Goal: Task Accomplishment & Management: Use online tool/utility

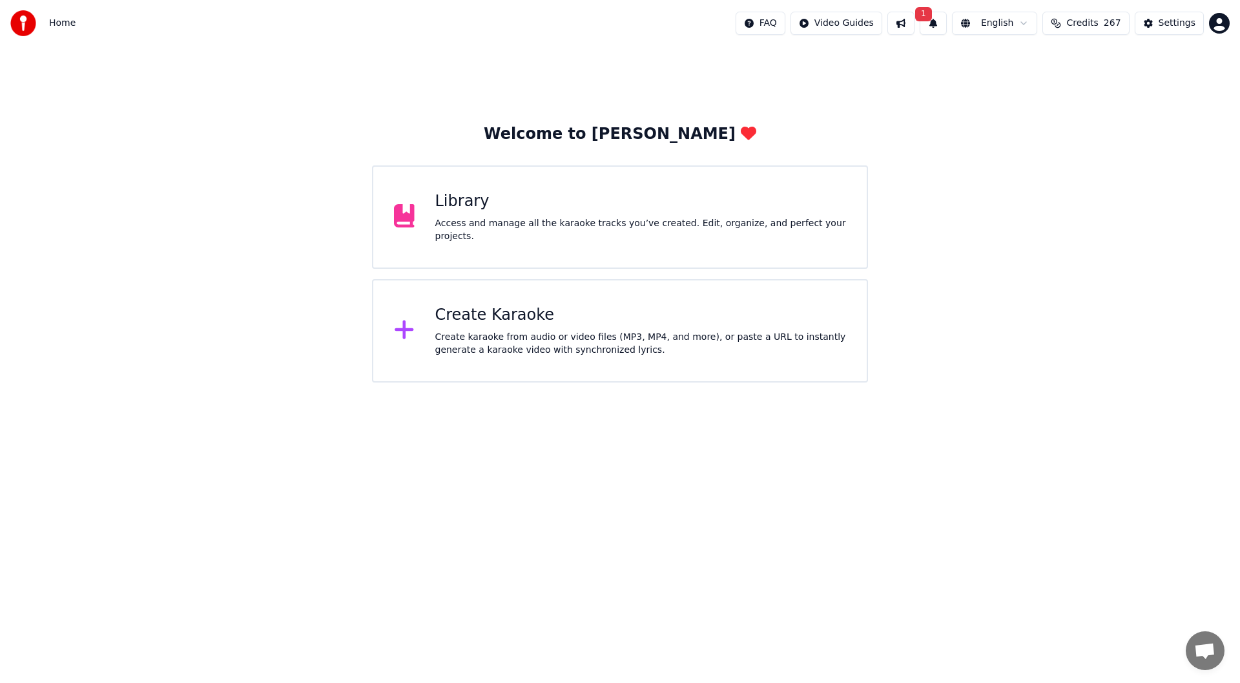
click at [583, 340] on div "Create karaoke from audio or video files (MP3, MP4, and more), or paste a URL t…" at bounding box center [640, 344] width 411 height 26
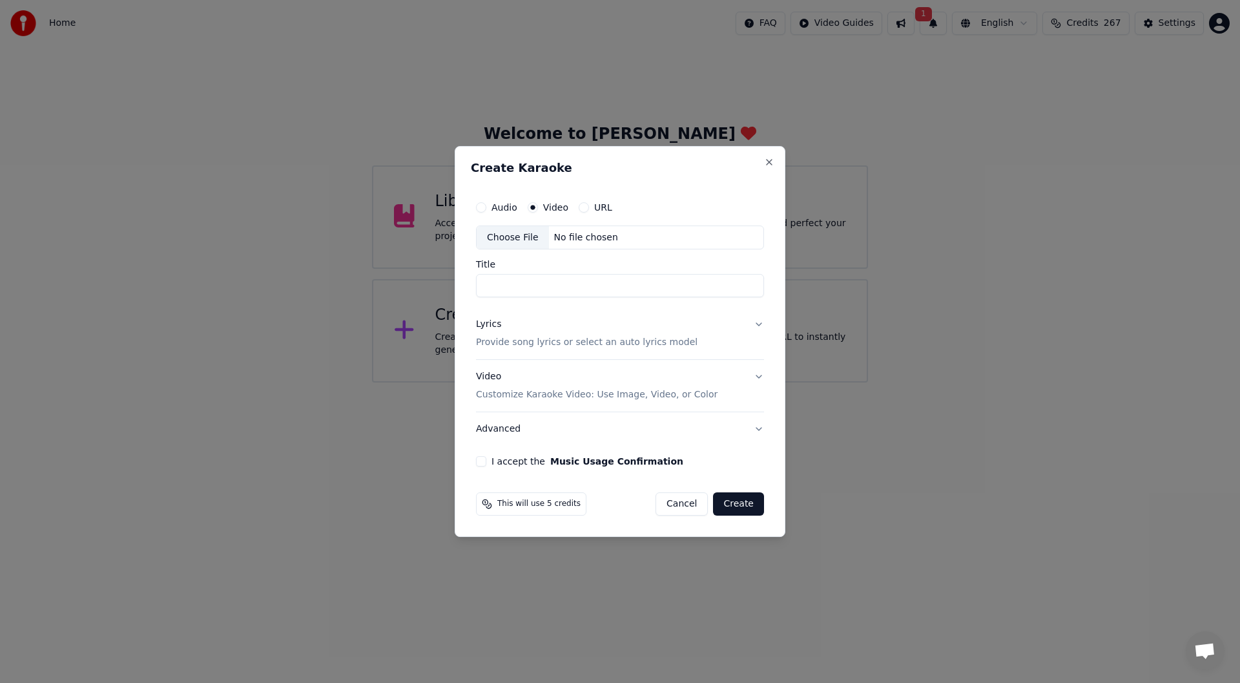
click at [510, 231] on div "Choose File" at bounding box center [513, 237] width 72 height 23
click at [770, 154] on div "Create Karaoke Audio Video URL Choose File No file chosen Title Lyrics Provide …" at bounding box center [620, 341] width 331 height 391
click at [768, 161] on button "Close" at bounding box center [769, 162] width 10 height 10
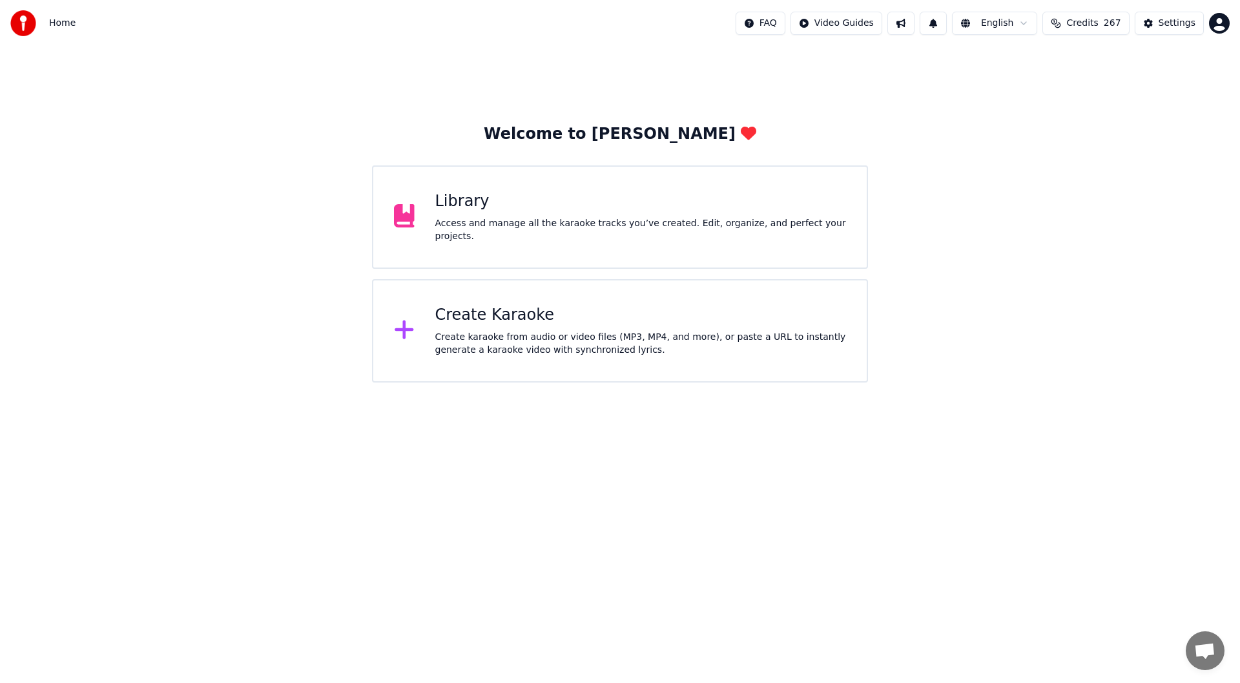
click at [570, 320] on div "Create Karaoke" at bounding box center [640, 315] width 411 height 21
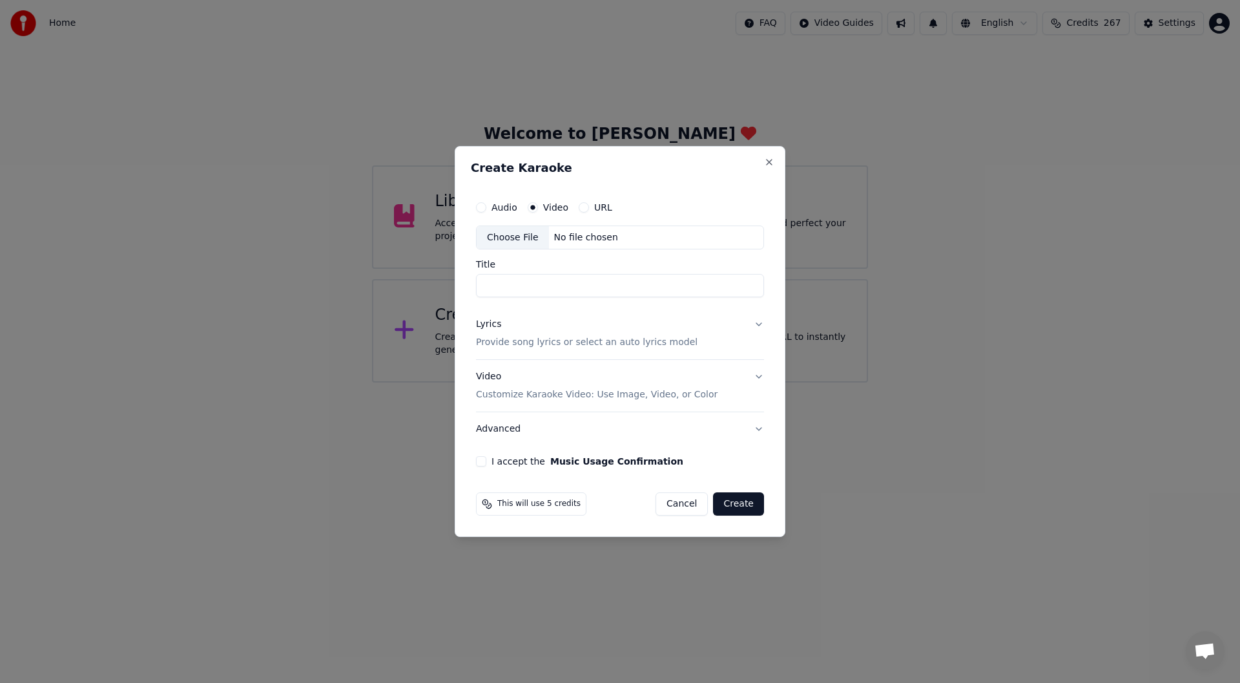
click at [496, 232] on div "Choose File" at bounding box center [513, 237] width 72 height 23
type input "**********"
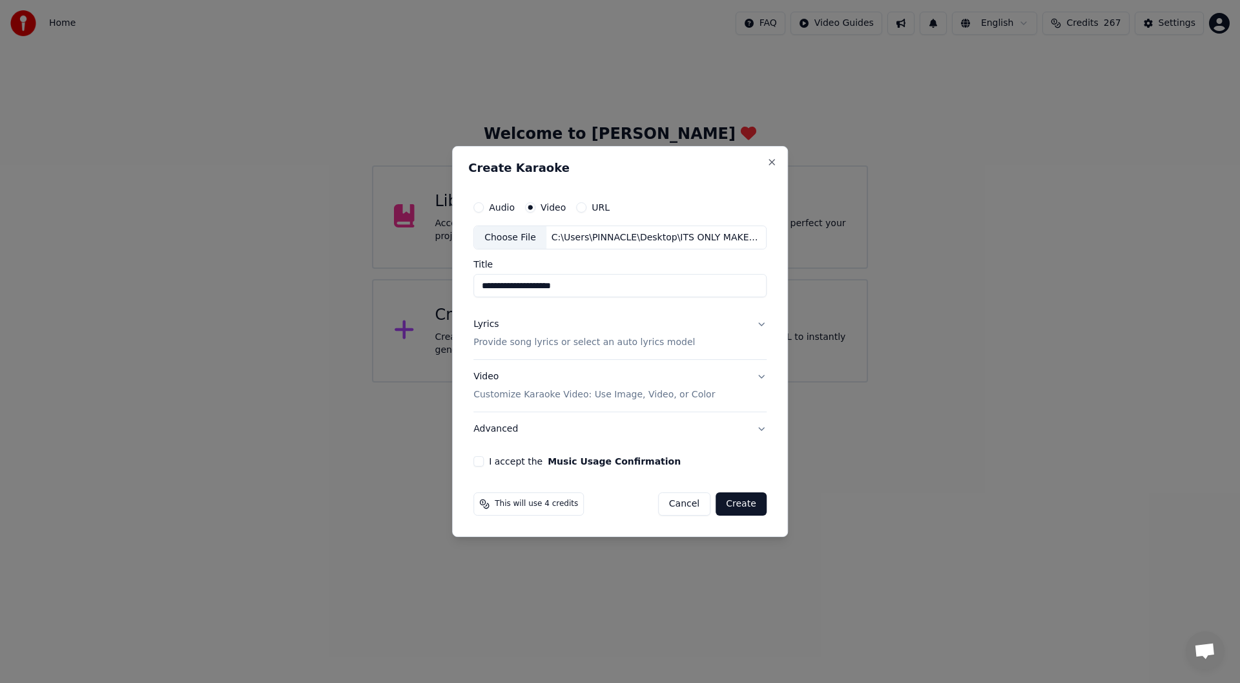
click at [484, 322] on div "Lyrics" at bounding box center [485, 324] width 25 height 13
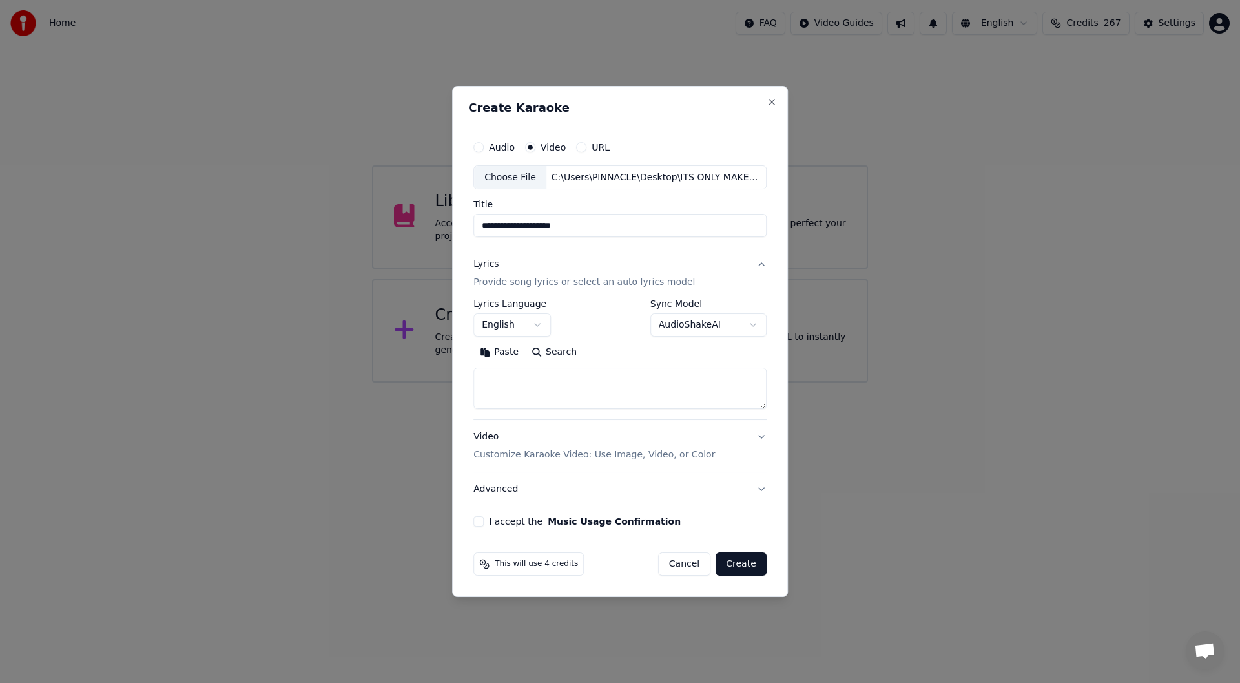
click at [496, 351] on button "Paste" at bounding box center [499, 352] width 52 height 21
click at [480, 521] on button "I accept the Music Usage Confirmation" at bounding box center [478, 521] width 10 height 10
click at [742, 562] on button "Create" at bounding box center [741, 563] width 51 height 23
type textarea "**********"
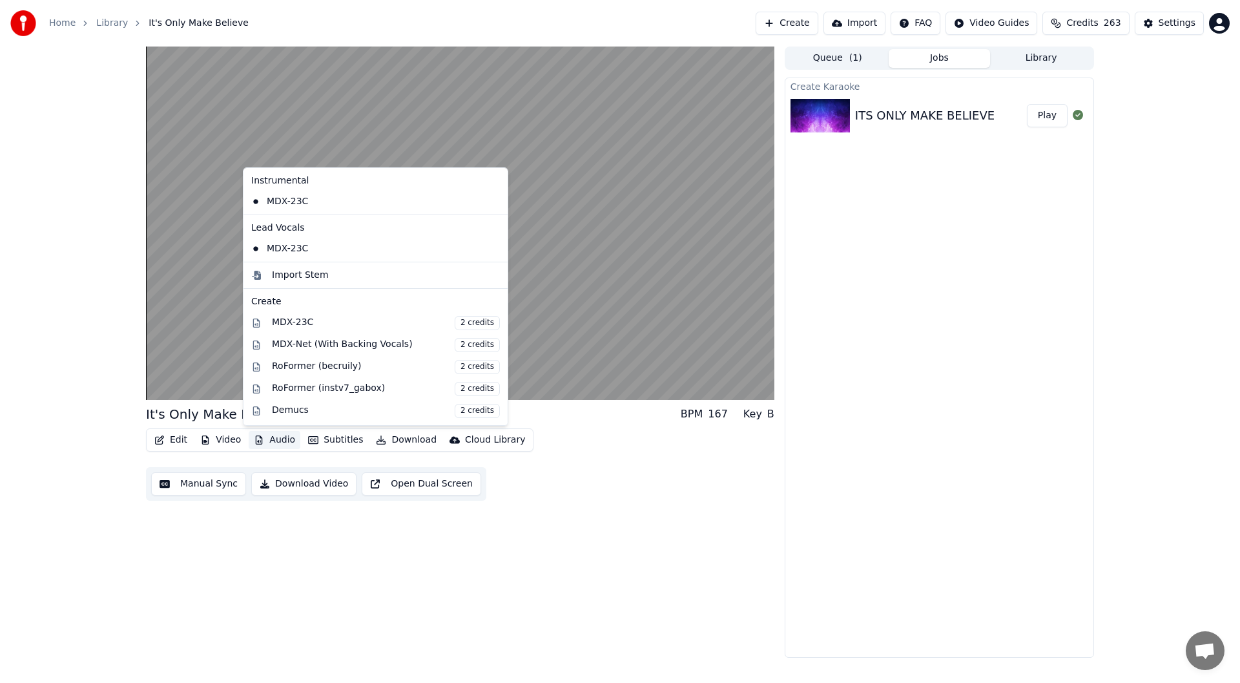
click at [271, 439] on button "Audio" at bounding box center [275, 440] width 52 height 18
click at [310, 548] on div "It's Only Make Believe BPM 167 Key B Edit Video Audio Subtitles Download Cloud …" at bounding box center [460, 352] width 628 height 611
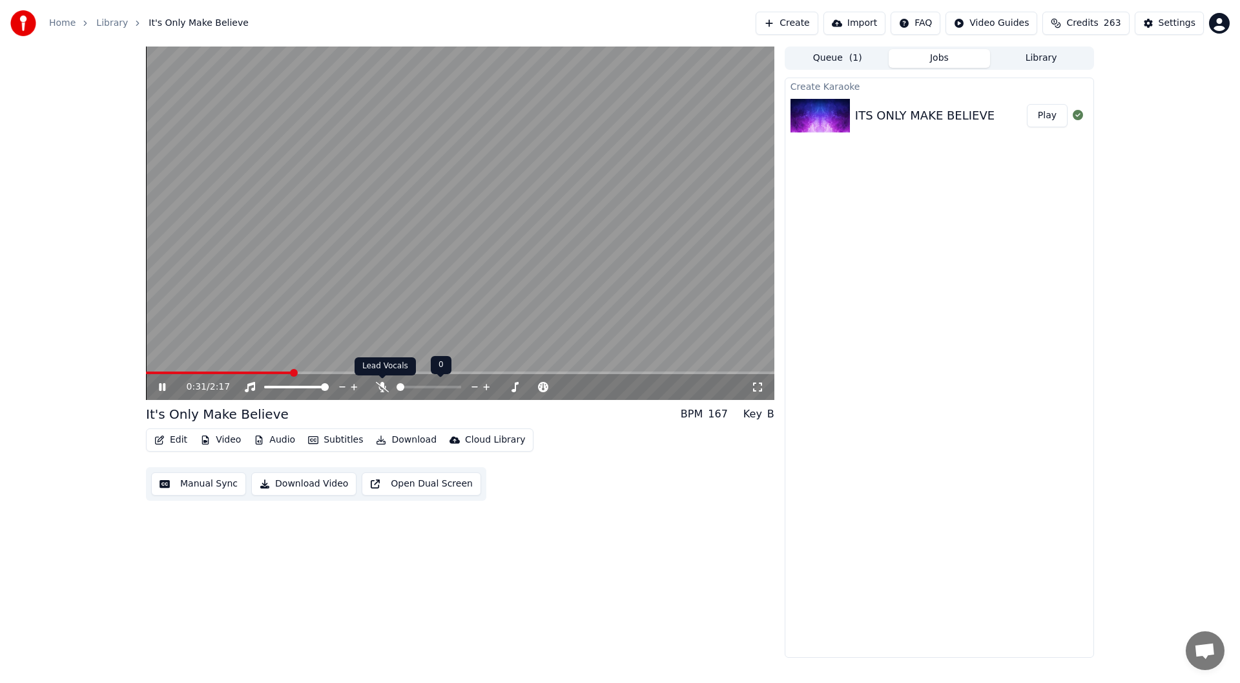
click at [382, 382] on icon at bounding box center [382, 387] width 13 height 10
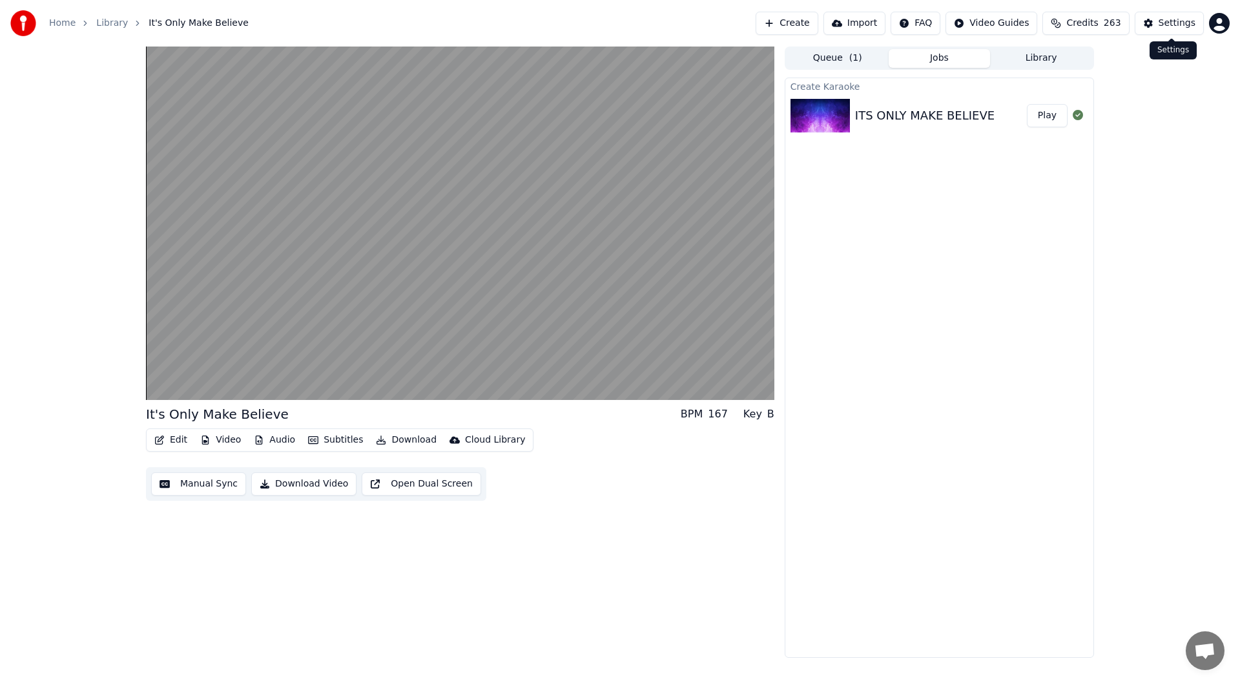
click at [1173, 21] on div "Settings" at bounding box center [1177, 23] width 37 height 13
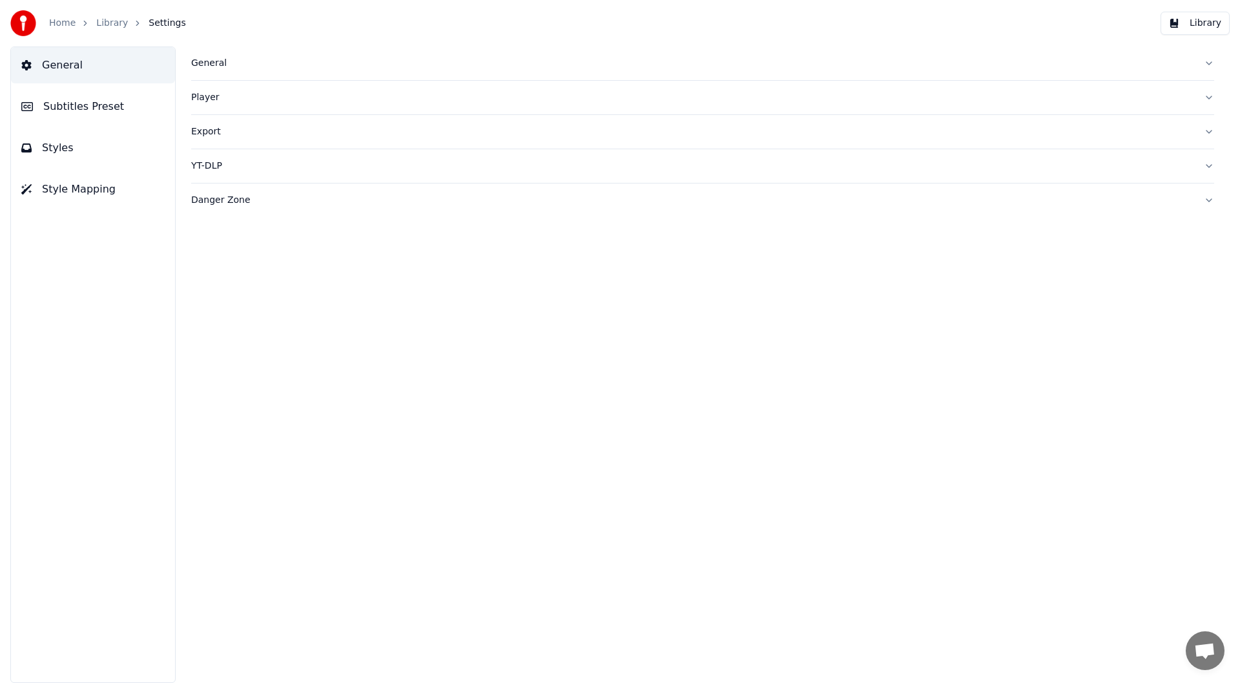
click at [201, 59] on div "General" at bounding box center [692, 63] width 1002 height 13
click at [66, 104] on span "Subtitles Preset" at bounding box center [83, 107] width 81 height 16
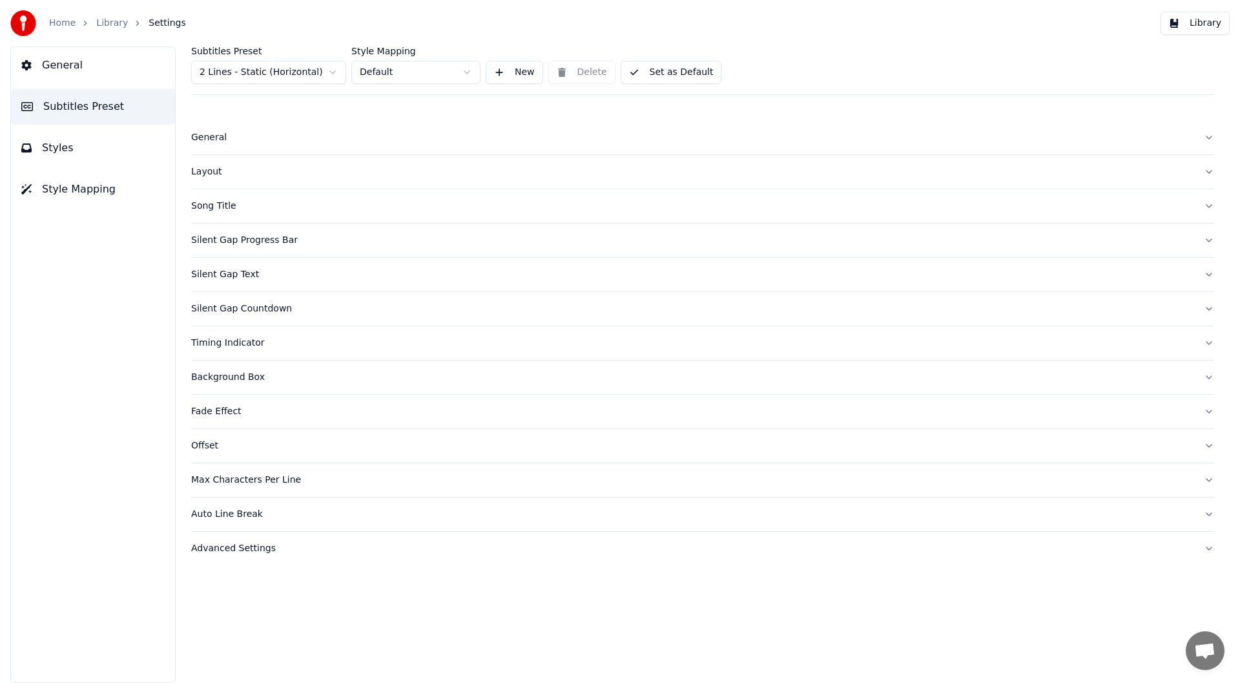
click at [214, 205] on div "Song Title" at bounding box center [692, 206] width 1002 height 13
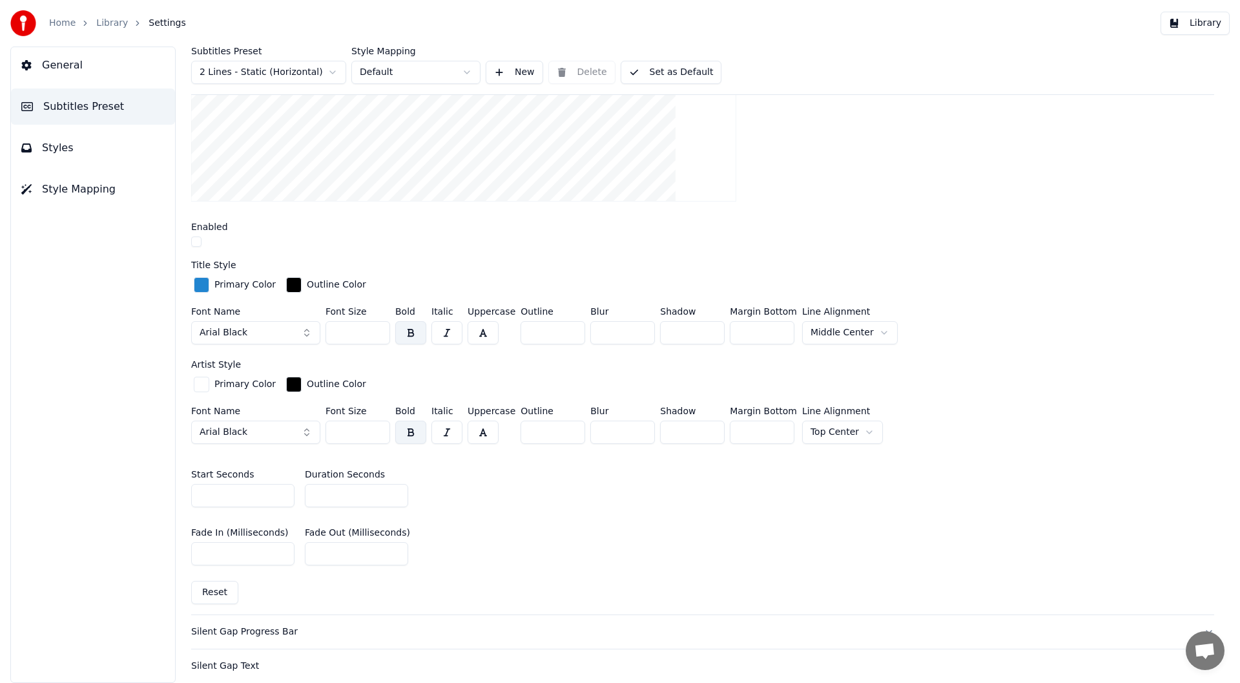
scroll to position [65, 0]
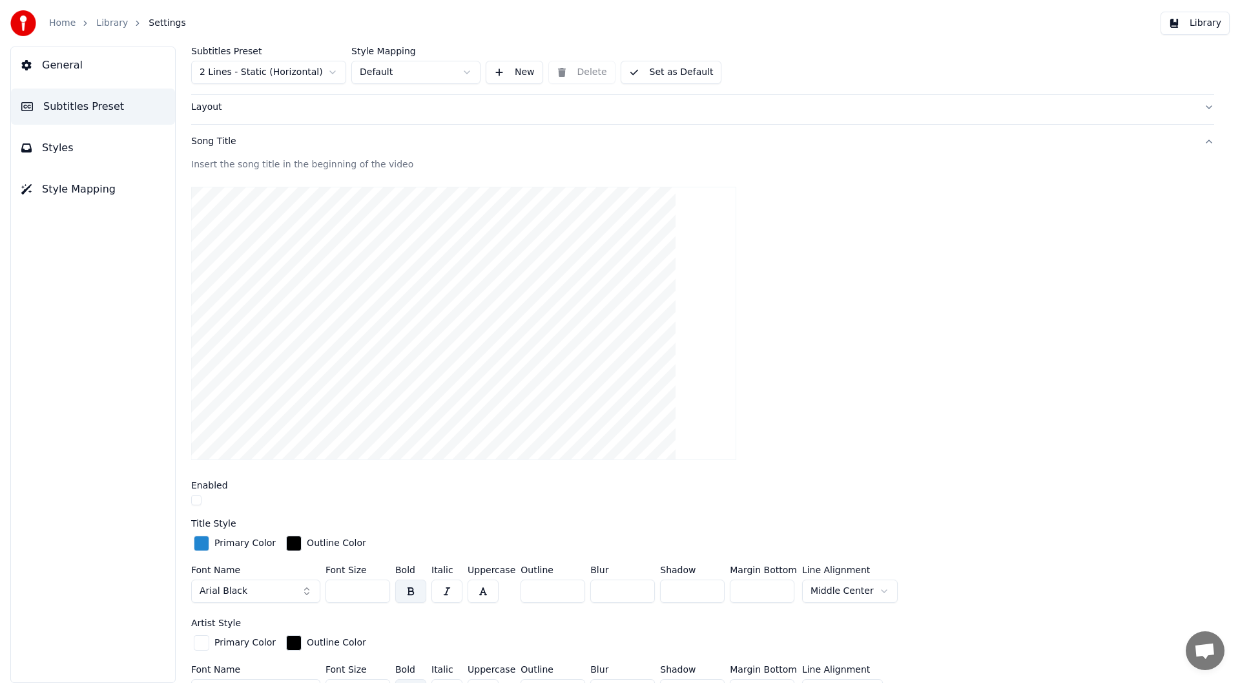
click at [47, 149] on span "Styles" at bounding box center [58, 148] width 32 height 16
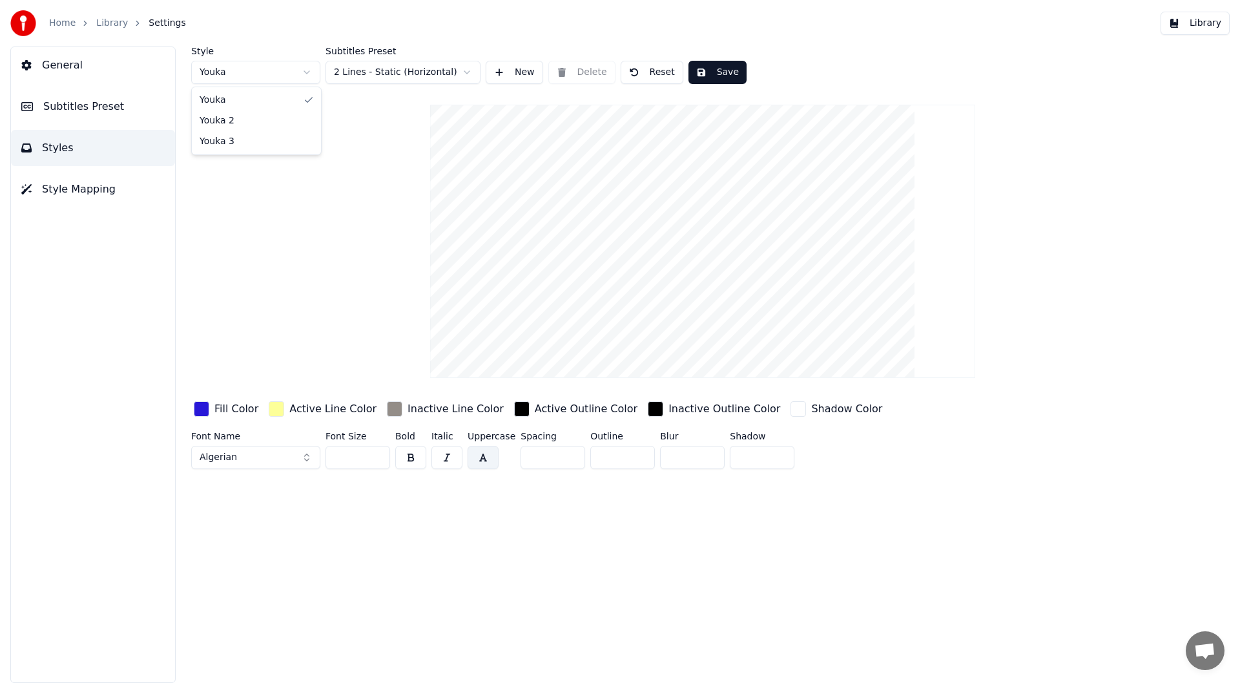
click at [307, 70] on html "Home Library Settings Library General Subtitles Preset Styles Style Mapping Sty…" at bounding box center [620, 341] width 1240 height 683
click at [305, 72] on html "Home Library Settings Library General Subtitles Preset Styles Style Mapping Sty…" at bounding box center [620, 341] width 1240 height 683
click at [304, 70] on html "Home Library Settings Library General Subtitles Preset Styles Style Mapping Sty…" at bounding box center [620, 341] width 1240 height 683
type input "***"
click at [725, 68] on button "Save" at bounding box center [718, 72] width 58 height 23
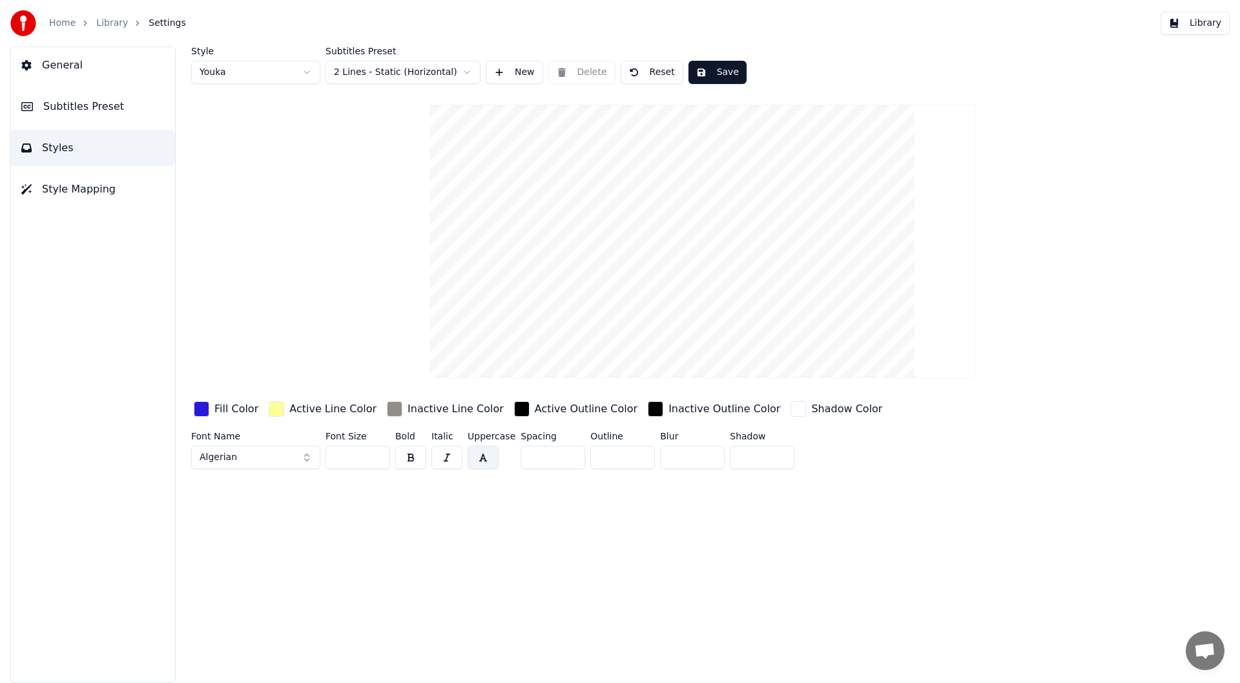
click at [1202, 23] on button "Library" at bounding box center [1195, 23] width 69 height 23
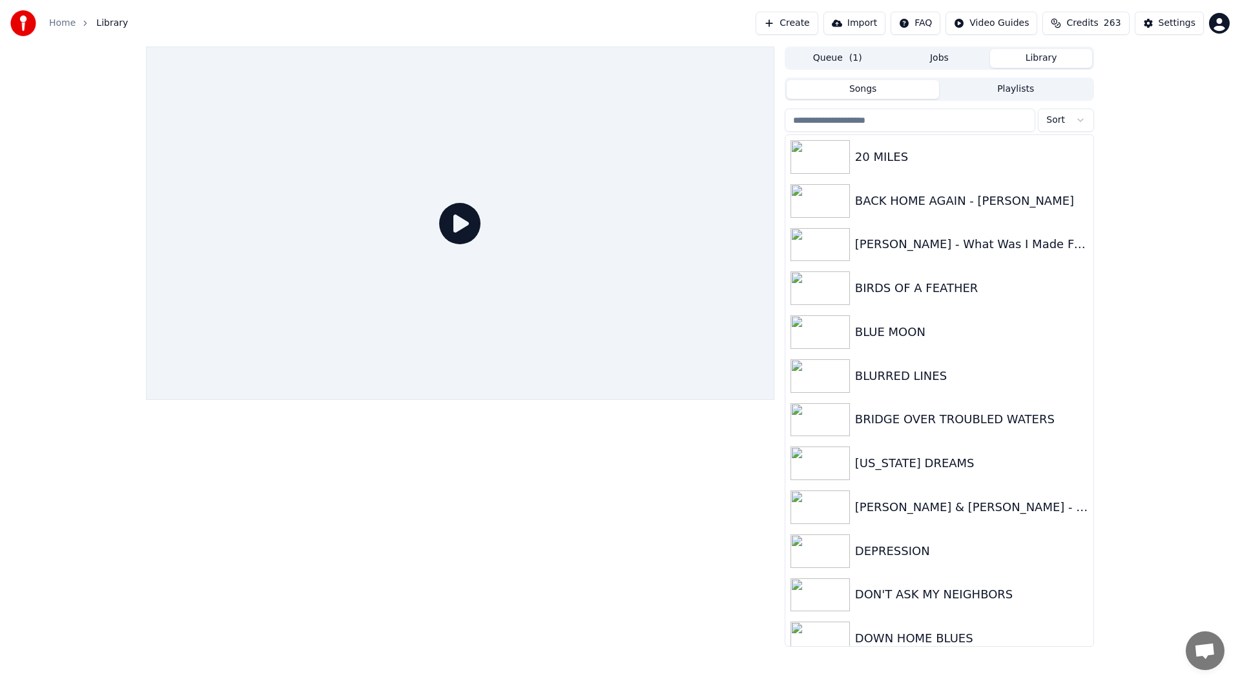
click at [463, 222] on icon at bounding box center [459, 223] width 41 height 41
click at [825, 58] on button "Queue ( 1 )" at bounding box center [838, 58] width 102 height 19
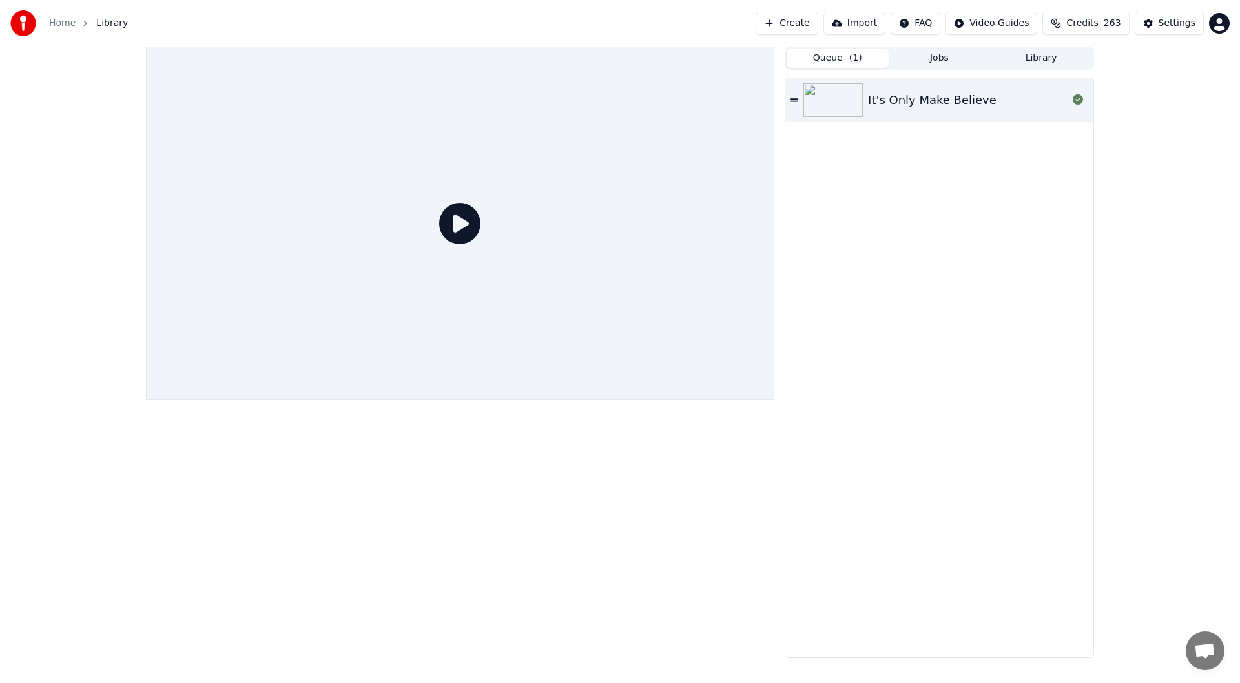
click at [902, 86] on div "It's Only Make Believe" at bounding box center [939, 100] width 308 height 44
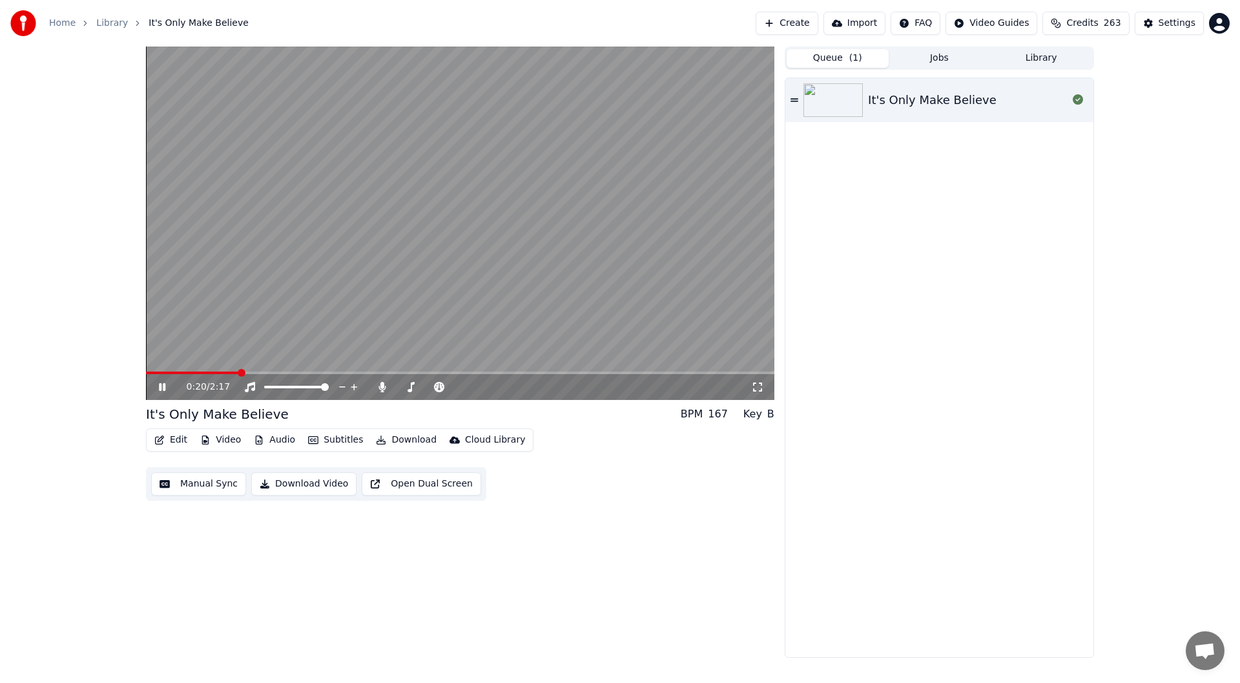
click at [160, 384] on icon at bounding box center [162, 387] width 6 height 8
